Goal: Task Accomplishment & Management: Use online tool/utility

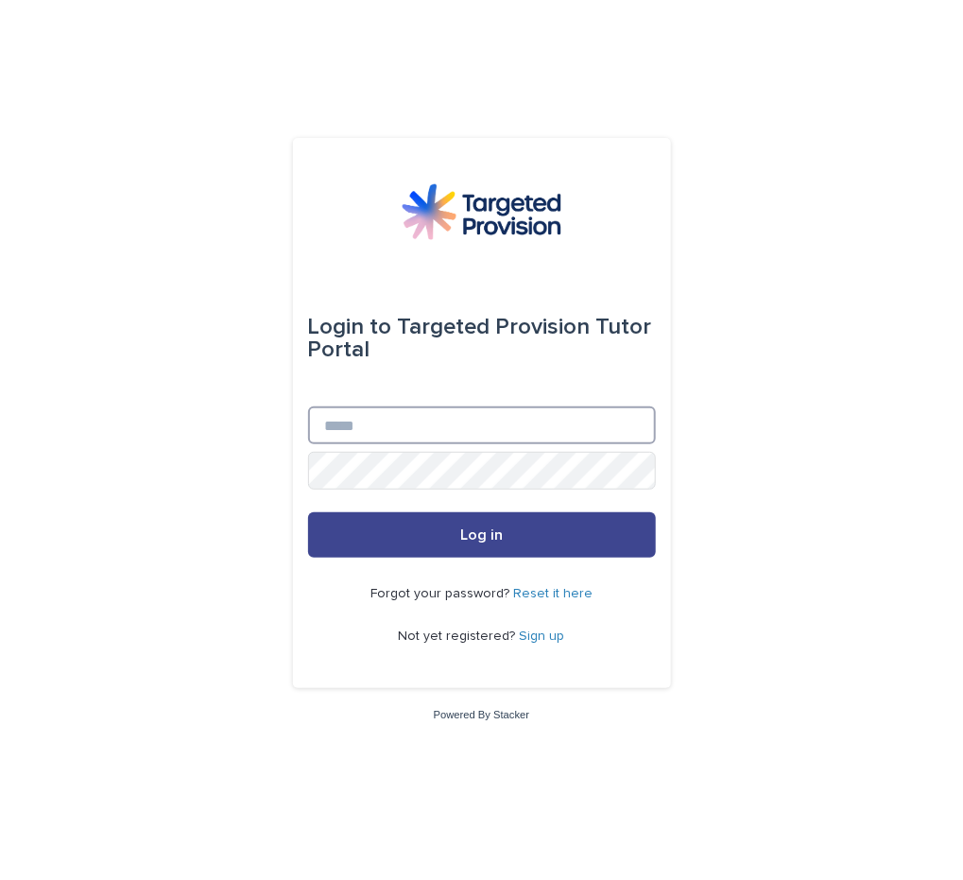
type input "**********"
click at [451, 525] on button "Log in" at bounding box center [482, 534] width 348 height 45
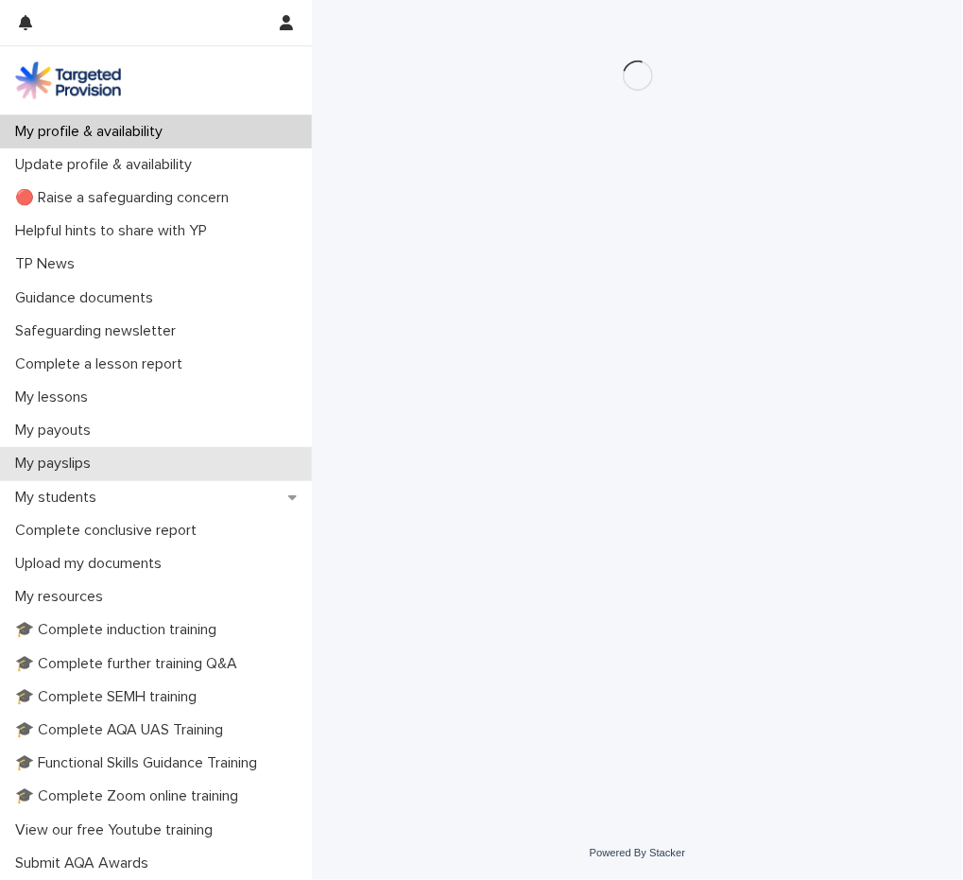
scroll to position [198, 0]
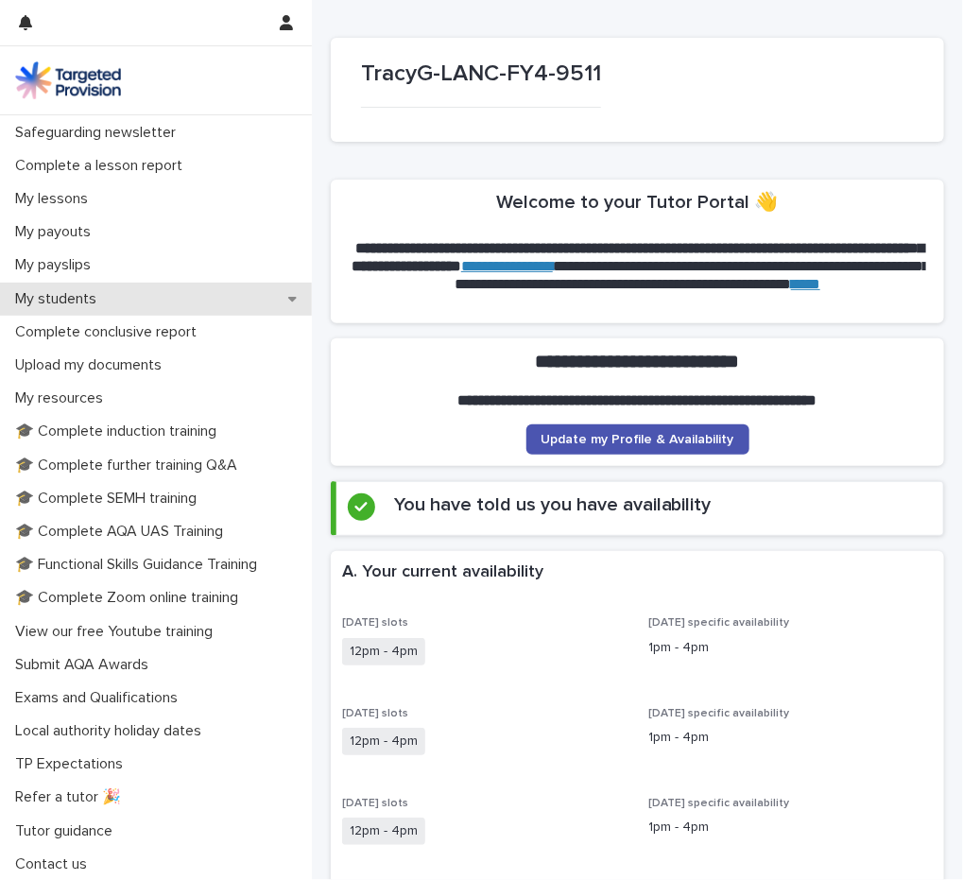
click at [112, 292] on div "My students" at bounding box center [156, 299] width 312 height 33
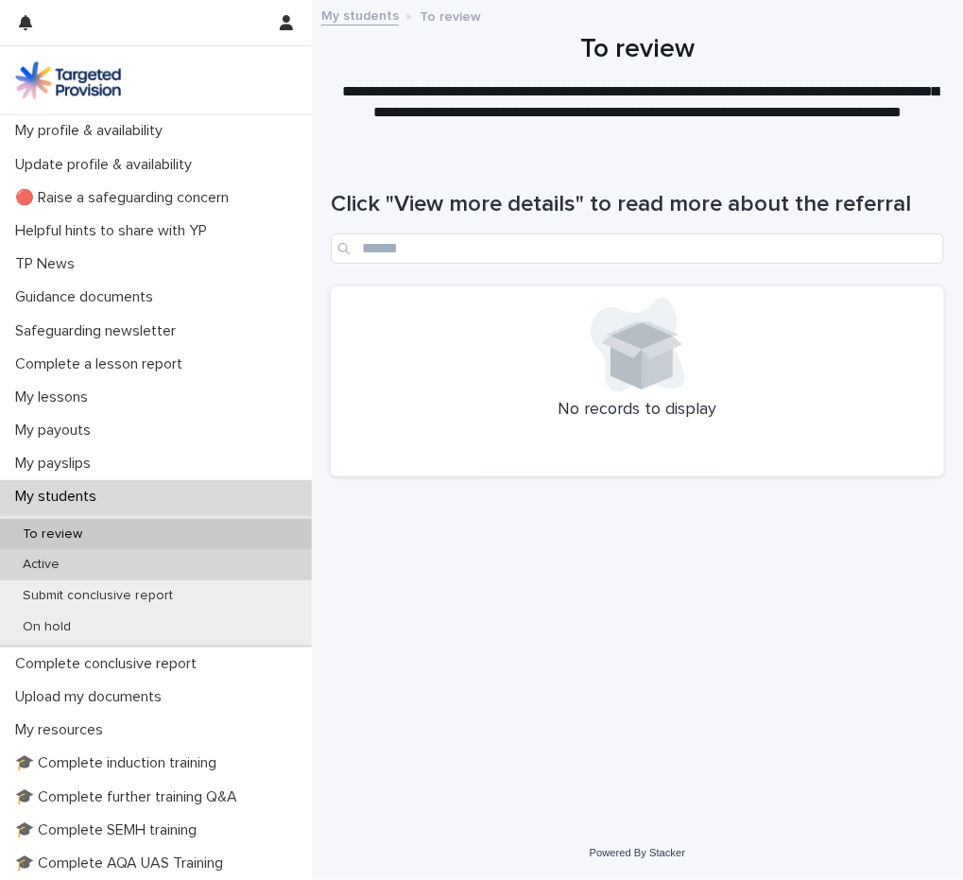
click at [51, 571] on p "Active" at bounding box center [41, 565] width 67 height 16
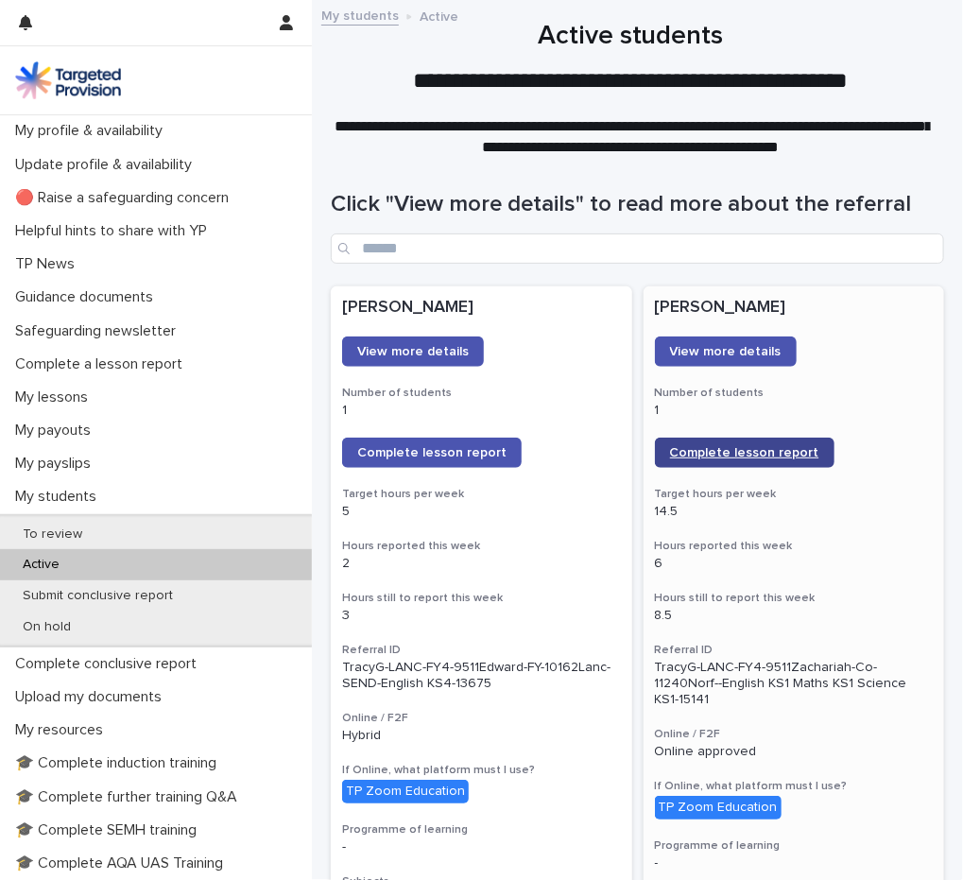
click at [724, 450] on span "Complete lesson report" at bounding box center [744, 452] width 149 height 13
